Goal: Information Seeking & Learning: Learn about a topic

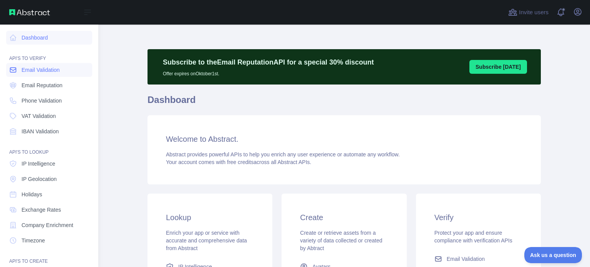
click at [23, 69] on span "Email Validation" at bounding box center [40, 70] width 38 height 8
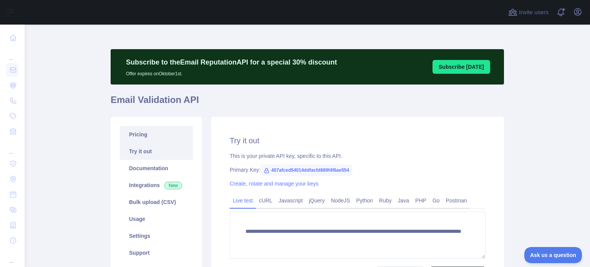
click at [147, 133] on link "Pricing" at bounding box center [156, 134] width 73 height 17
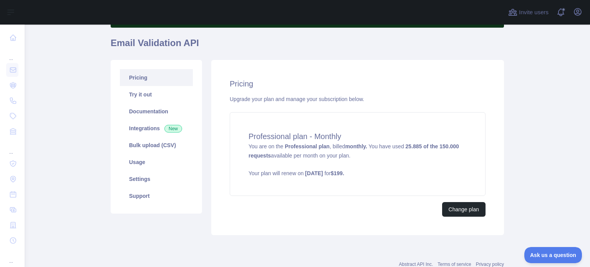
scroll to position [61, 0]
